Goal: Task Accomplishment & Management: Manage account settings

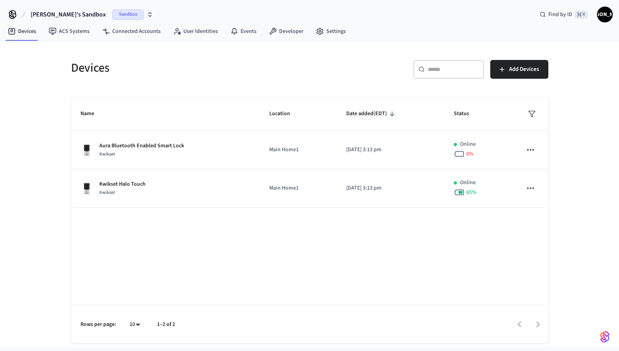
click at [117, 11] on div "Sandbox" at bounding box center [132, 14] width 41 height 10
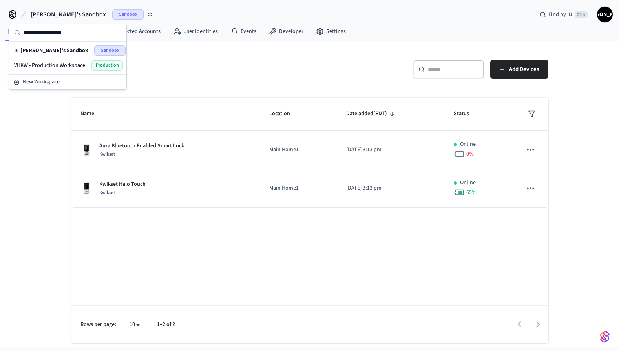
click at [59, 65] on span "VHKW - Production Workspace" at bounding box center [49, 66] width 71 height 8
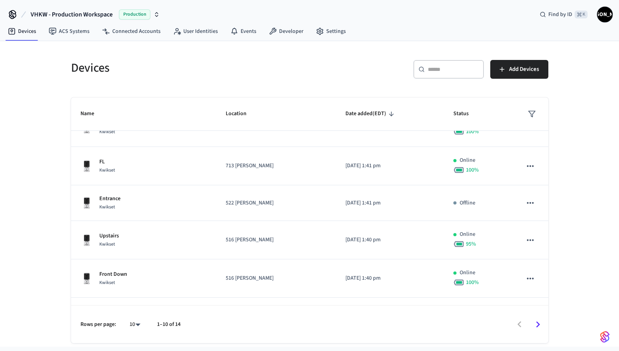
scroll to position [204, 0]
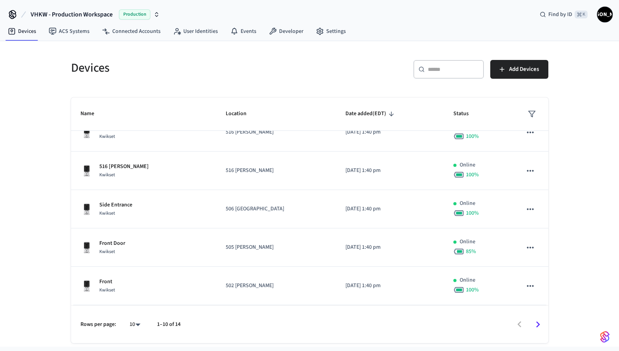
click at [331, 76] on div "​ ​ Add Devices" at bounding box center [431, 72] width 234 height 25
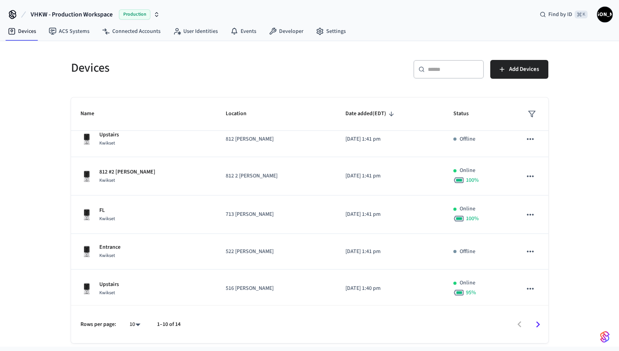
scroll to position [0, 0]
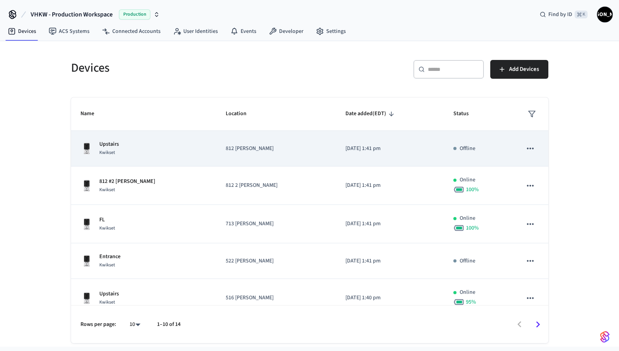
click at [525, 147] on icon "sticky table" at bounding box center [530, 149] width 10 height 10
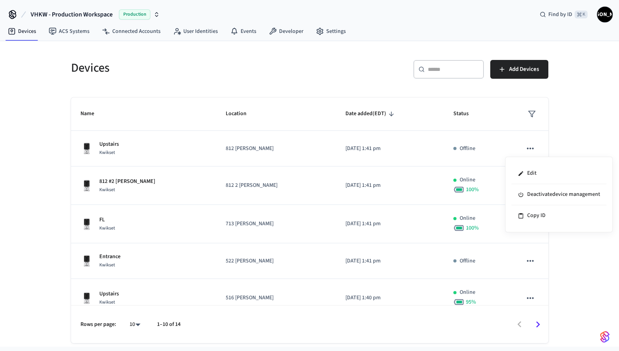
click at [563, 140] on div at bounding box center [309, 175] width 619 height 351
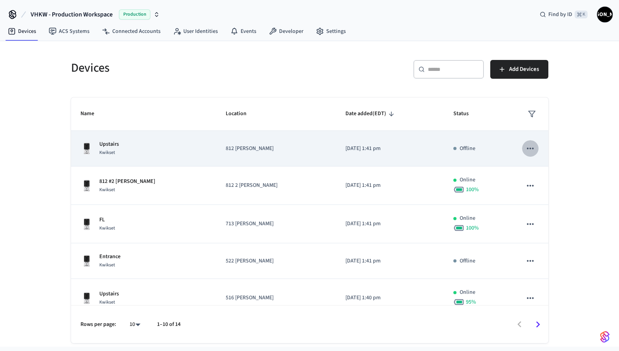
click at [529, 149] on icon "sticky table" at bounding box center [530, 149] width 10 height 10
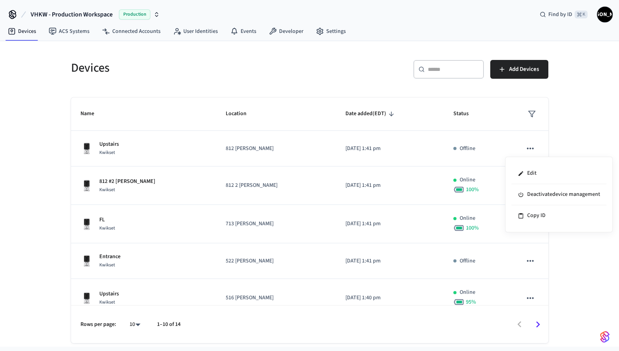
click at [581, 128] on div at bounding box center [309, 175] width 619 height 351
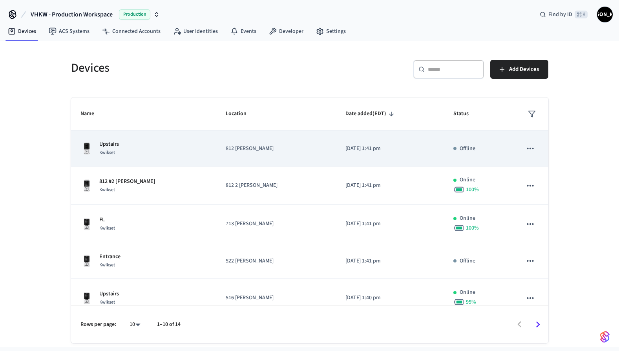
click at [525, 150] on icon "sticky table" at bounding box center [530, 149] width 10 height 10
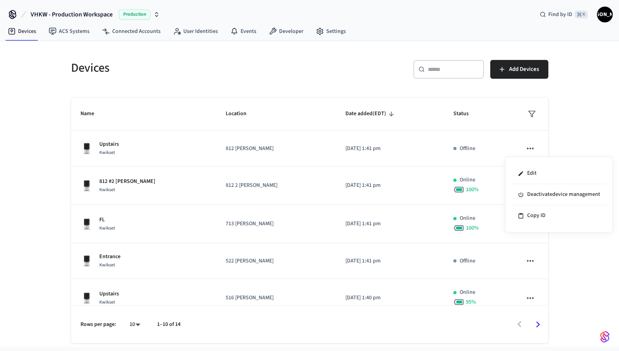
click at [600, 133] on div at bounding box center [309, 175] width 619 height 351
